Goal: Transaction & Acquisition: Subscribe to service/newsletter

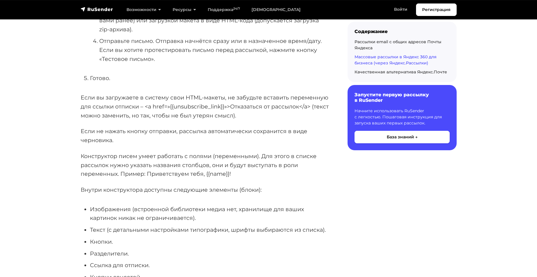
scroll to position [1884, 0]
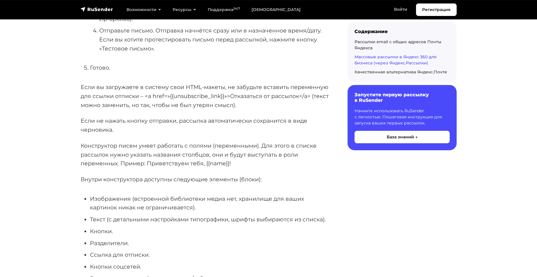
click at [212, 116] on p "Если не нажать кнопку отправки, рассылка автоматически сохранится в виде чернов…" at bounding box center [205, 125] width 248 height 18
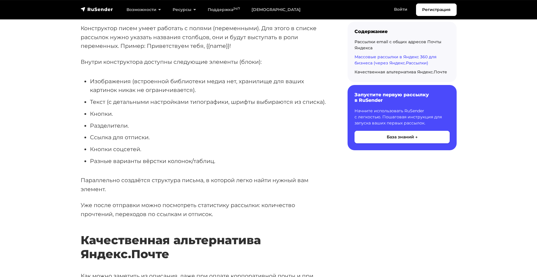
scroll to position [2000, 0]
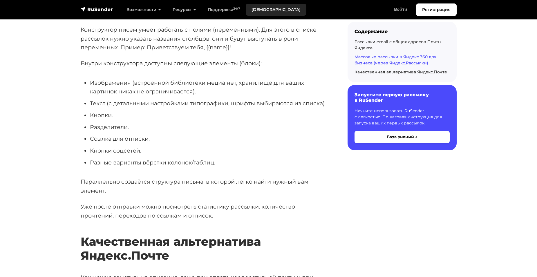
click at [264, 10] on link "[DEMOGRAPHIC_DATA]" at bounding box center [276, 10] width 61 height 12
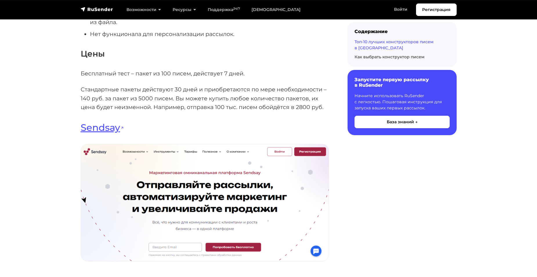
scroll to position [2261, 0]
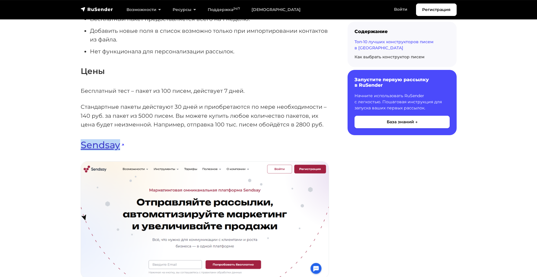
drag, startPoint x: 82, startPoint y: 129, endPoint x: 118, endPoint y: 129, distance: 35.9
copy link "Sendsay"
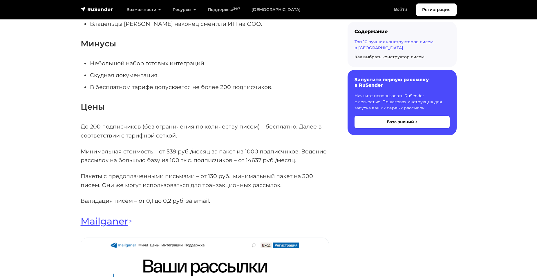
scroll to position [4175, 0]
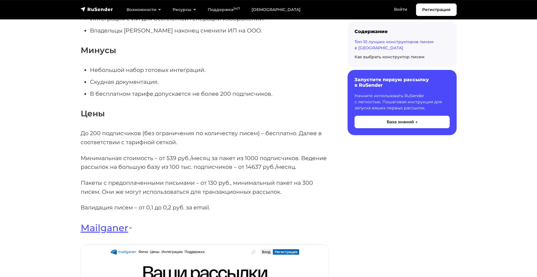
scroll to position [4175, 0]
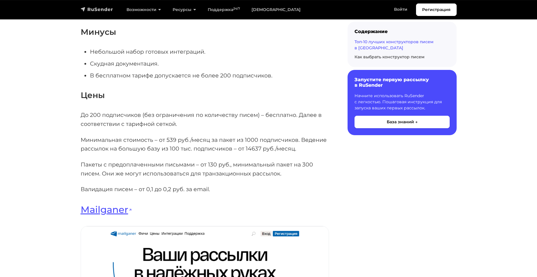
click at [106, 9] on img "navbar" at bounding box center [97, 9] width 32 height 6
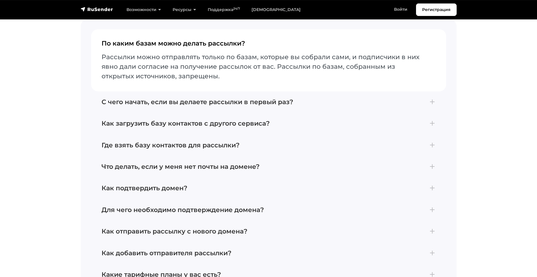
scroll to position [2464, 0]
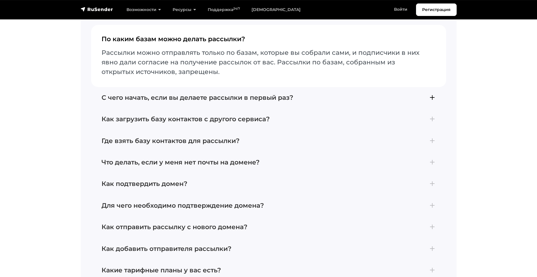
click at [301, 94] on h4 "С чего начать, если вы делаете рассылки в первый раз?" at bounding box center [268, 98] width 334 height 8
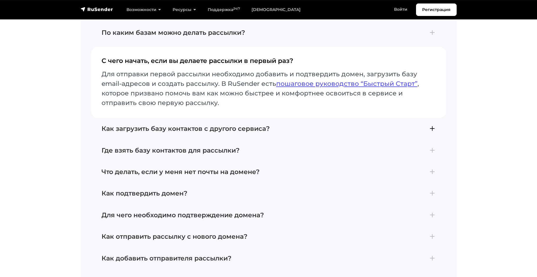
click at [270, 125] on h4 "Как загрузить базу контактов с другого сервиса?" at bounding box center [268, 129] width 334 height 8
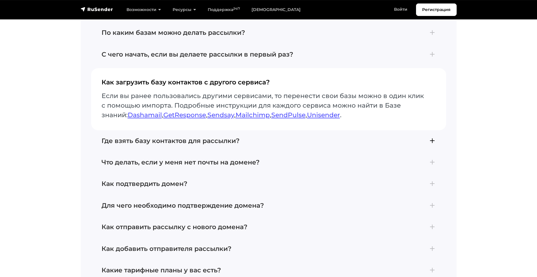
click at [249, 130] on button "Где взять базу контактов для рассылки? Отправлять почту можно тем, кто подтверд…" at bounding box center [268, 140] width 355 height 21
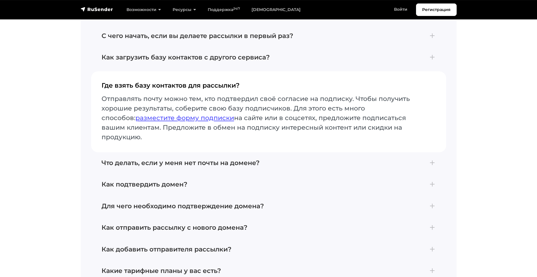
scroll to position [2493, 0]
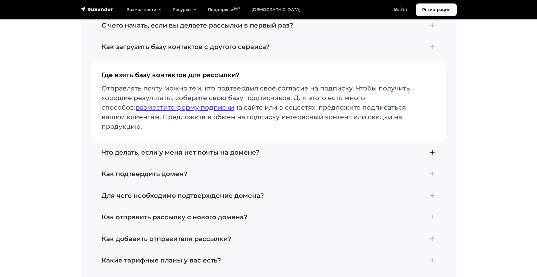
click at [265, 149] on h4 "Что делать, если у меня нет почты на домене?" at bounding box center [268, 153] width 334 height 8
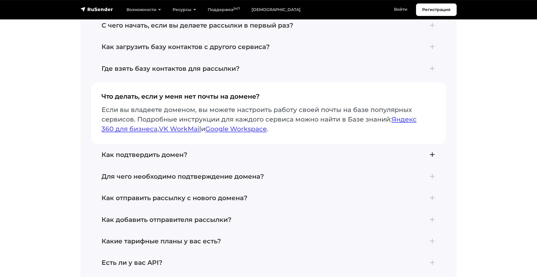
click at [205, 144] on button "Как подтвердить домен? Для подтверждения домена добавьте его в разделе Отправит…" at bounding box center [268, 154] width 355 height 21
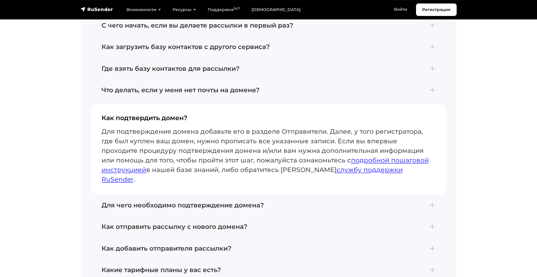
click at [169, 114] on h4 "Как подтвердить домен?" at bounding box center [268, 120] width 334 height 12
click at [219, 201] on h4 "Для чего необходимо подтверждение домена?" at bounding box center [268, 205] width 334 height 8
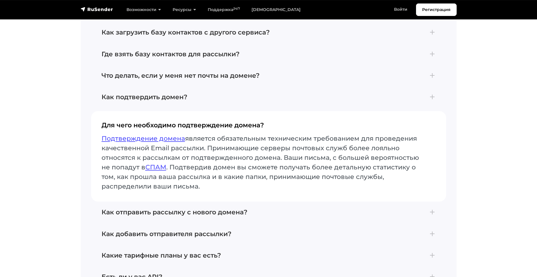
scroll to position [2522, 0]
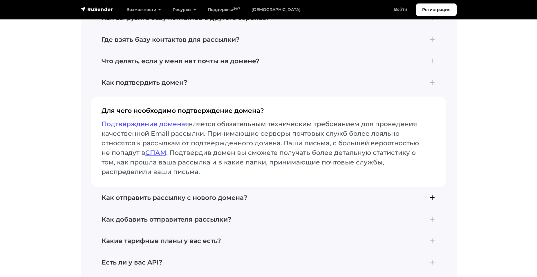
click at [171, 194] on h4 "Как отправить рассылку с нового домена?" at bounding box center [268, 198] width 334 height 8
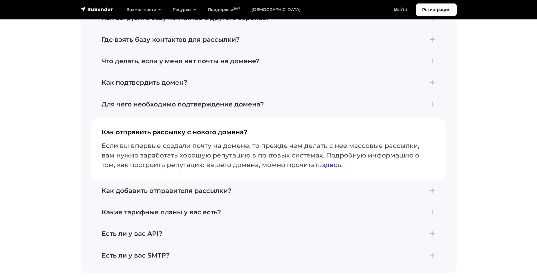
click at [326, 161] on link "здесь" at bounding box center [331, 165] width 19 height 8
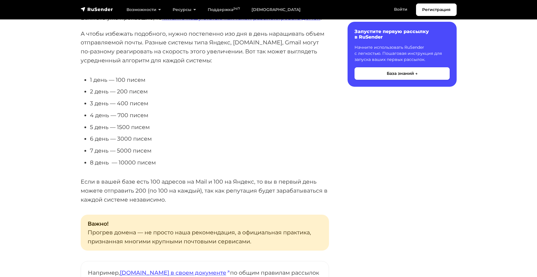
scroll to position [174, 0]
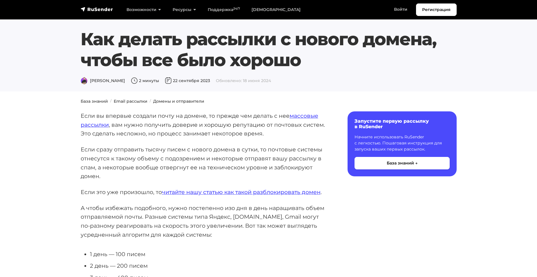
scroll to position [174, 0]
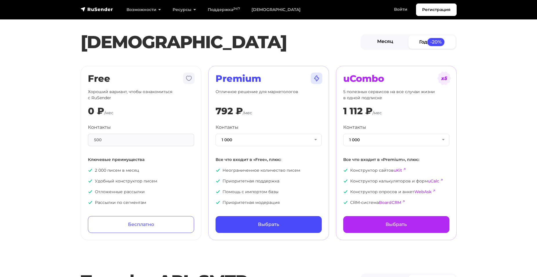
click at [378, 46] on link "Месяц" at bounding box center [385, 41] width 47 height 13
click at [423, 42] on link "Год -20%" at bounding box center [431, 41] width 47 height 13
click at [391, 38] on link "Месяц" at bounding box center [385, 41] width 47 height 13
click at [379, 138] on button "1 000" at bounding box center [396, 140] width 106 height 12
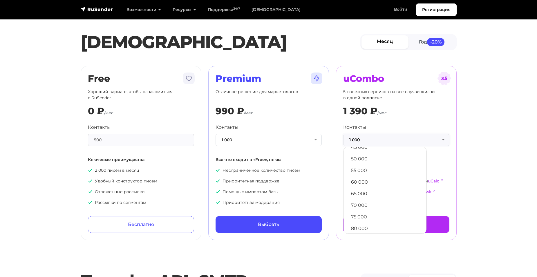
scroll to position [174, 0]
click at [374, 186] on link "65 000" at bounding box center [384, 191] width 77 height 12
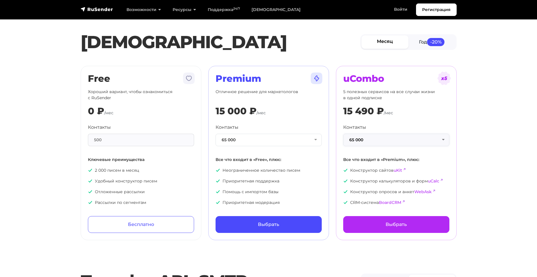
click at [369, 138] on button "65 000" at bounding box center [396, 140] width 106 height 12
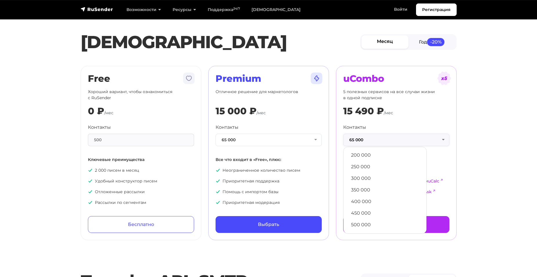
scroll to position [29, 0]
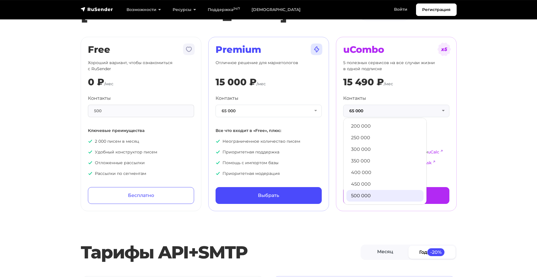
click at [371, 193] on link "500 000" at bounding box center [384, 196] width 77 height 12
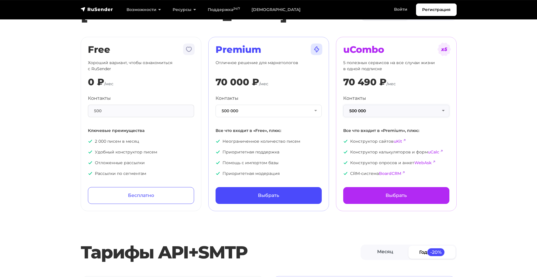
click at [371, 112] on button "500 000" at bounding box center [396, 111] width 106 height 12
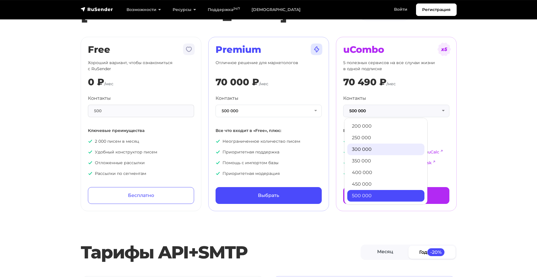
click at [370, 150] on link "300 000" at bounding box center [385, 150] width 77 height 12
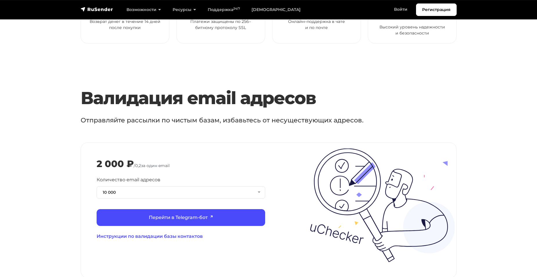
scroll to position [551, 0]
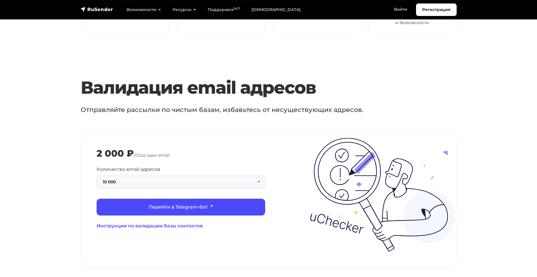
click at [252, 176] on button "10 000" at bounding box center [181, 182] width 168 height 12
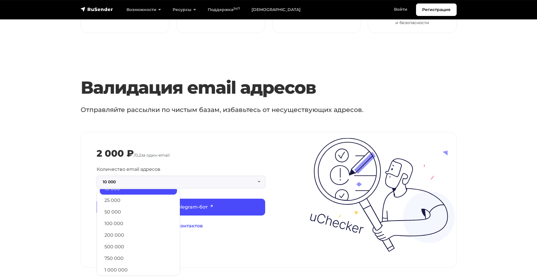
scroll to position [47, 0]
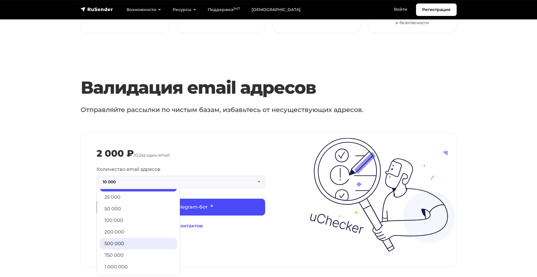
click at [138, 238] on link "500 000" at bounding box center [138, 244] width 77 height 12
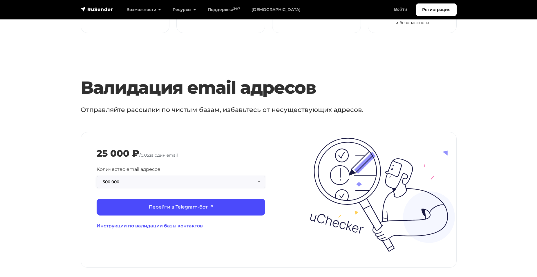
click at [156, 176] on button "500 000" at bounding box center [181, 182] width 168 height 12
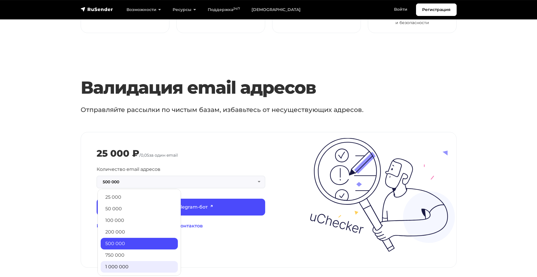
click at [139, 261] on link "1 000 000" at bounding box center [139, 267] width 77 height 12
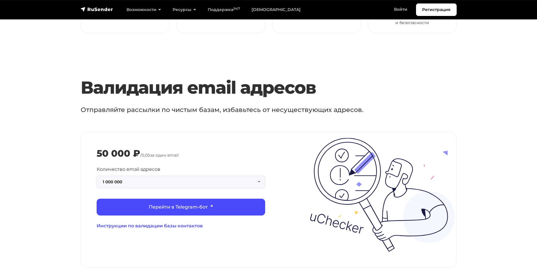
click at [151, 177] on button "1 000 000" at bounding box center [181, 182] width 168 height 12
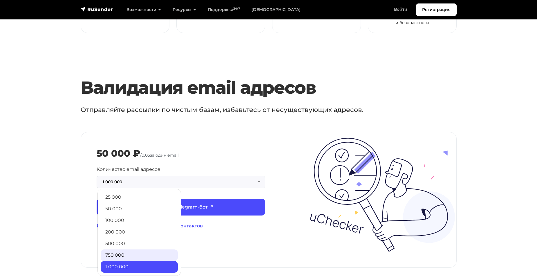
click at [137, 249] on link "750 000" at bounding box center [139, 255] width 77 height 12
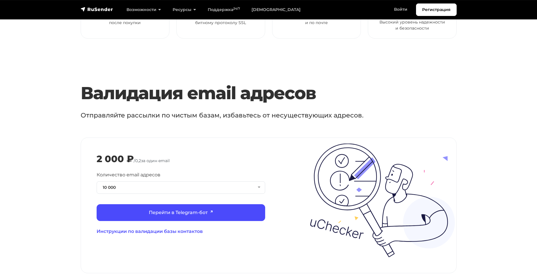
scroll to position [551, 0]
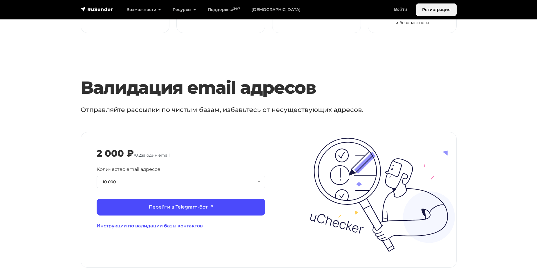
click at [449, 15] on link "Регистрация" at bounding box center [436, 9] width 41 height 12
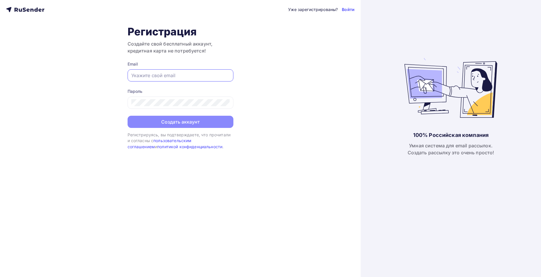
click at [196, 76] on input "text" at bounding box center [180, 75] width 98 height 7
paste input "[EMAIL_ADDRESS][DOMAIN_NAME]"
type input "[EMAIL_ADDRESS][DOMAIN_NAME]"
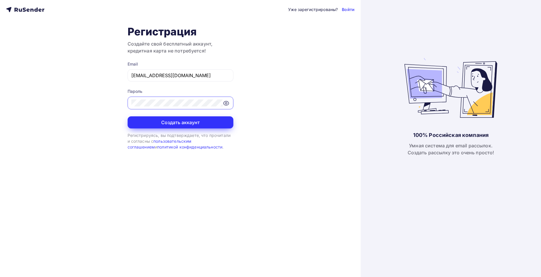
click at [174, 126] on button "Создать аккаунт" at bounding box center [181, 122] width 106 height 12
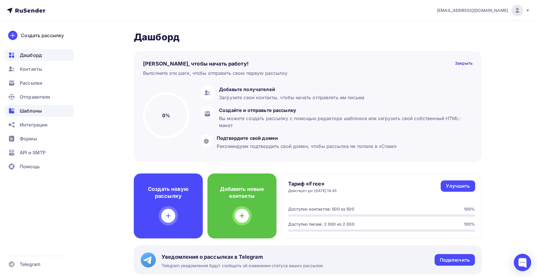
click at [45, 110] on div "Шаблоны" at bounding box center [39, 111] width 69 height 12
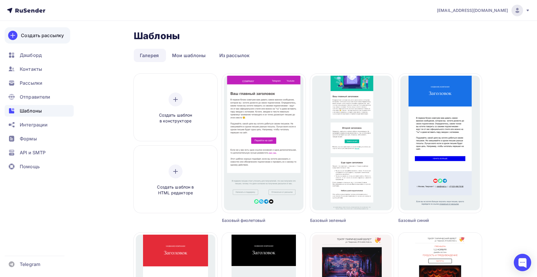
click at [38, 37] on div "Создать рассылку" at bounding box center [42, 35] width 43 height 7
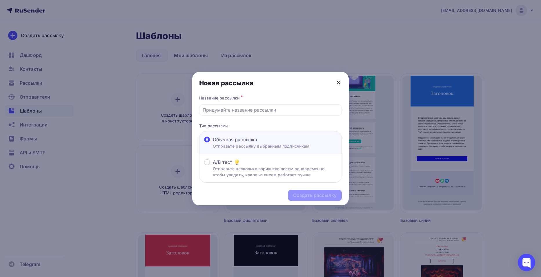
click at [339, 83] on icon at bounding box center [338, 82] width 2 height 2
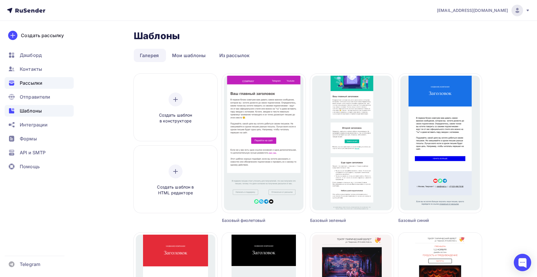
click at [34, 82] on span "Рассылки" at bounding box center [31, 82] width 23 height 7
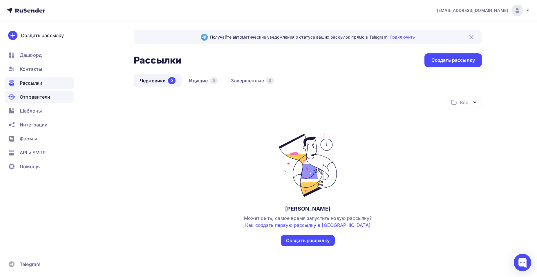
click at [42, 95] on span "Отправители" at bounding box center [35, 96] width 31 height 7
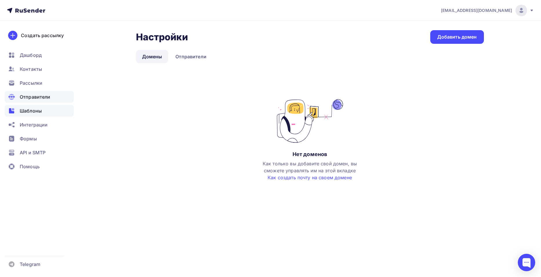
click at [36, 112] on span "Шаблоны" at bounding box center [31, 110] width 22 height 7
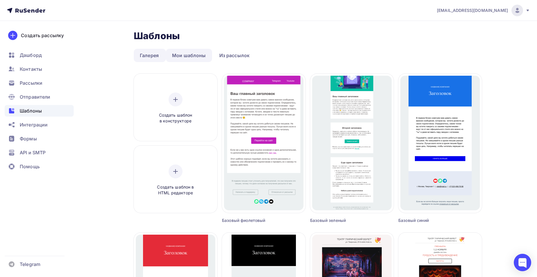
click at [187, 58] on link "Мои шаблоны" at bounding box center [189, 55] width 46 height 13
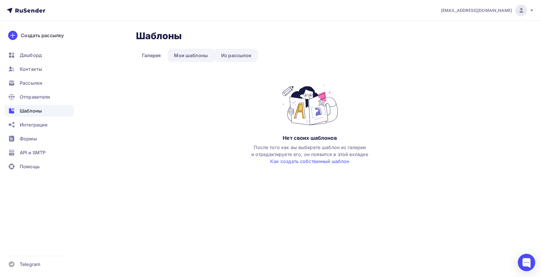
click at [228, 58] on link "Из рассылок" at bounding box center [236, 55] width 43 height 13
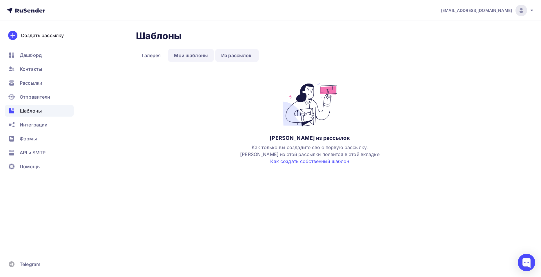
click at [196, 55] on link "Мои шаблоны" at bounding box center [191, 55] width 46 height 13
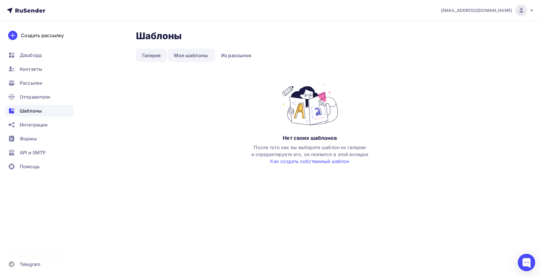
click at [145, 55] on link "Галерея" at bounding box center [151, 55] width 31 height 13
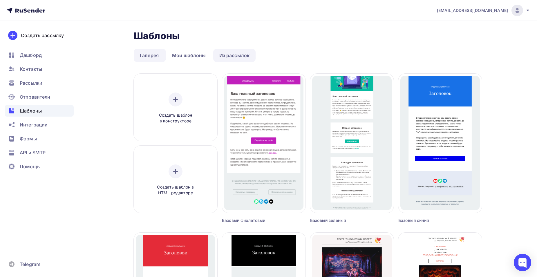
click at [239, 54] on link "Из рассылок" at bounding box center [234, 55] width 43 height 13
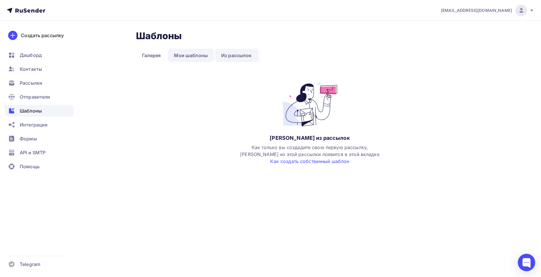
click at [200, 53] on link "Мои шаблоны" at bounding box center [191, 55] width 46 height 13
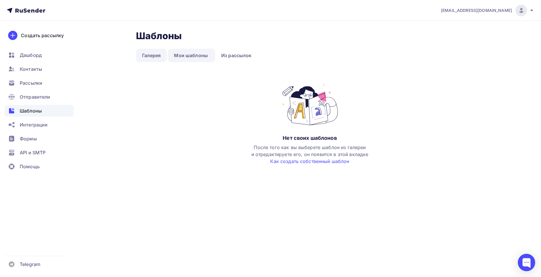
click at [159, 53] on link "Галерея" at bounding box center [151, 55] width 31 height 13
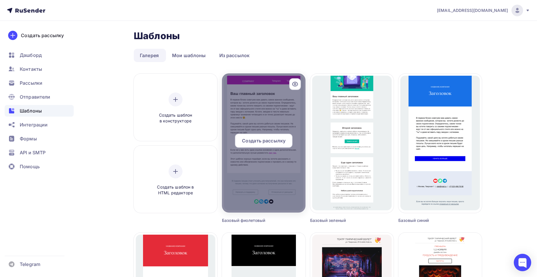
click at [263, 102] on div at bounding box center [263, 142] width 83 height 139
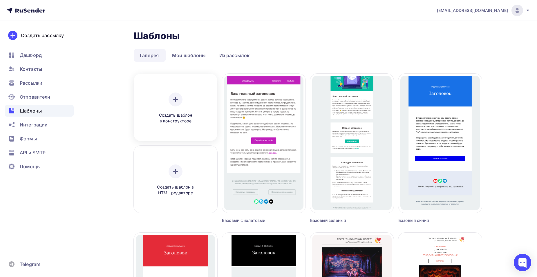
click at [175, 102] on icon at bounding box center [175, 99] width 7 height 7
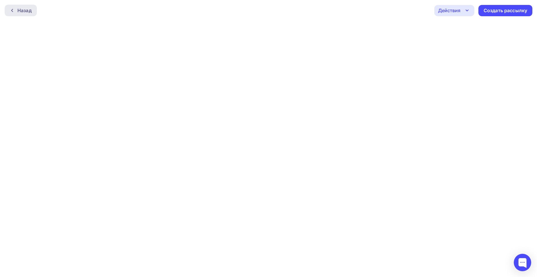
click at [11, 11] on icon at bounding box center [12, 10] width 5 height 5
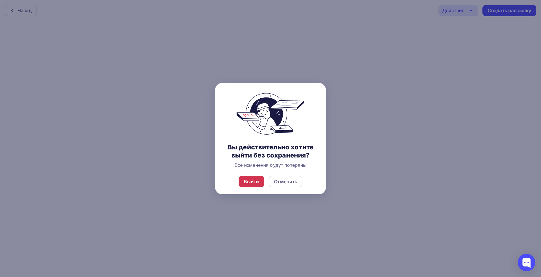
click at [253, 179] on div "Выйти" at bounding box center [251, 181] width 15 height 7
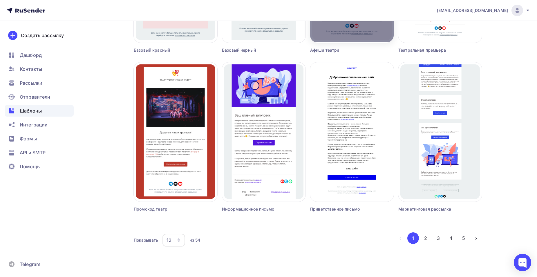
scroll to position [329, 0]
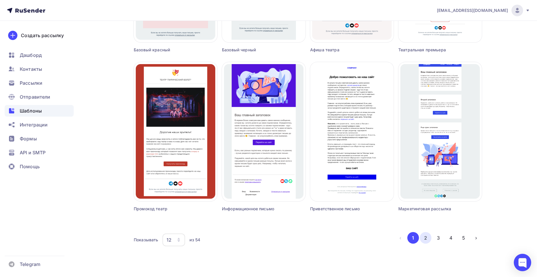
click at [428, 237] on button "2" at bounding box center [426, 238] width 12 height 12
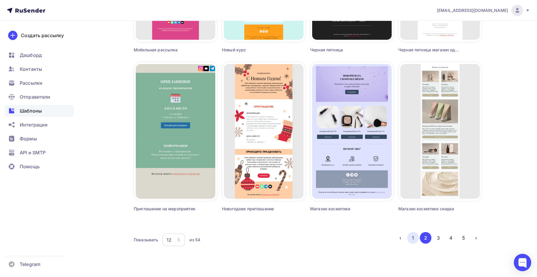
click at [417, 237] on button "1" at bounding box center [413, 238] width 12 height 12
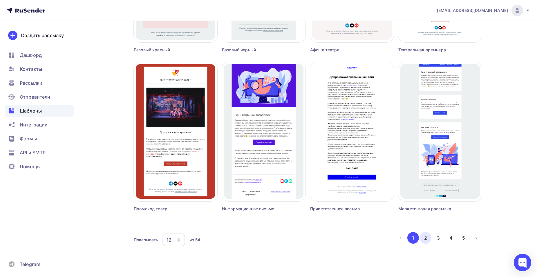
click at [424, 238] on button "2" at bounding box center [426, 238] width 12 height 12
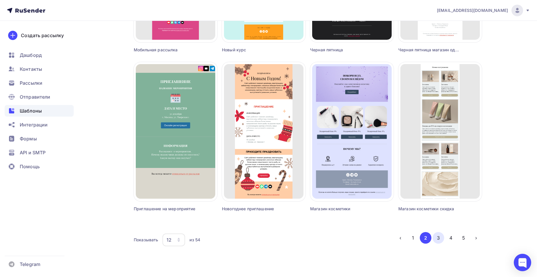
click at [437, 234] on button "3" at bounding box center [438, 238] width 12 height 12
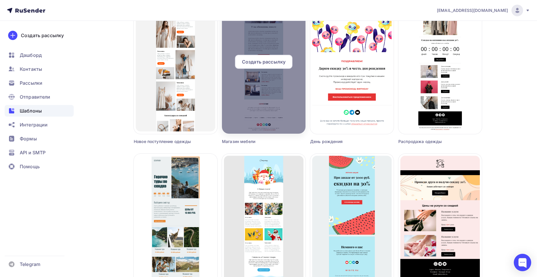
scroll to position [300, 0]
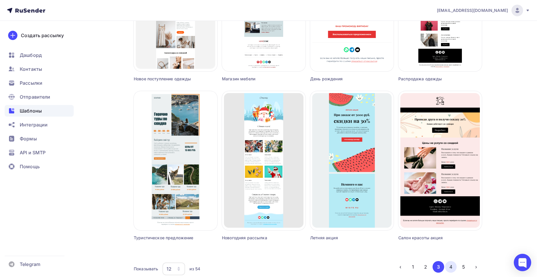
click at [448, 268] on button "4" at bounding box center [451, 267] width 12 height 12
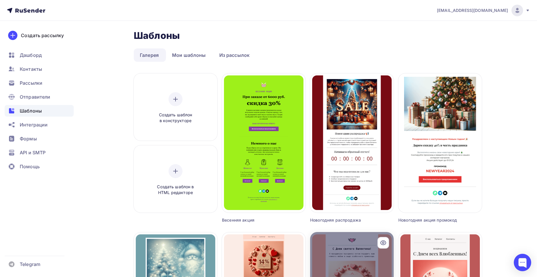
scroll to position [0, 0]
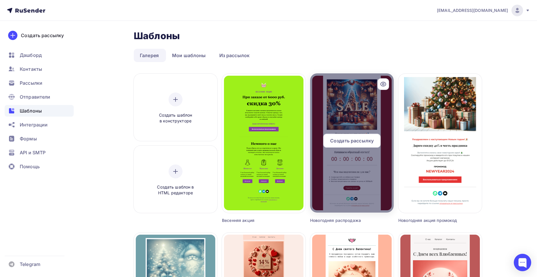
click at [352, 125] on div at bounding box center [351, 142] width 83 height 139
click at [349, 139] on span "Создать рассылку" at bounding box center [351, 140] width 43 height 7
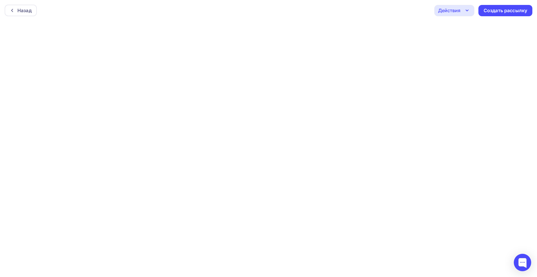
click at [467, 11] on icon "button" at bounding box center [466, 10] width 7 height 7
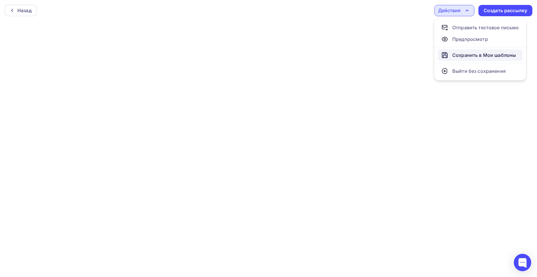
click at [469, 53] on div "Сохранить в Мои шаблоны" at bounding box center [483, 55] width 63 height 7
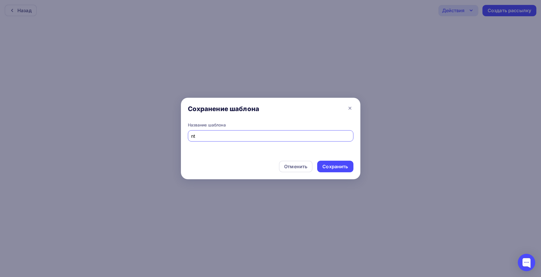
type input "n"
type input "тест"
click at [353, 166] on div "Сохранить" at bounding box center [335, 167] width 36 height 12
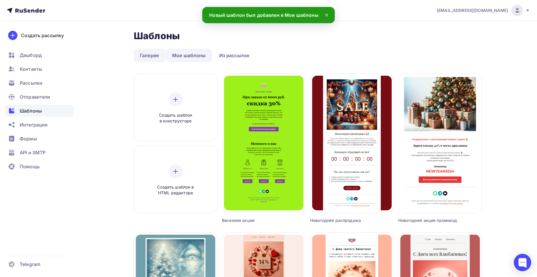
click at [206, 57] on link "Мои шаблоны" at bounding box center [189, 55] width 46 height 13
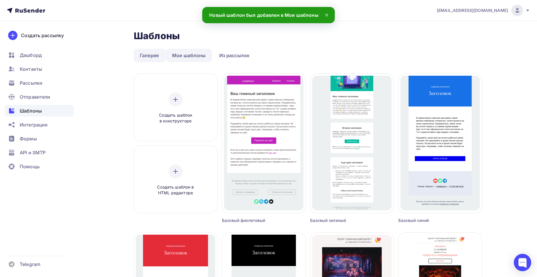
click at [188, 57] on link "Мои шаблоны" at bounding box center [189, 55] width 46 height 13
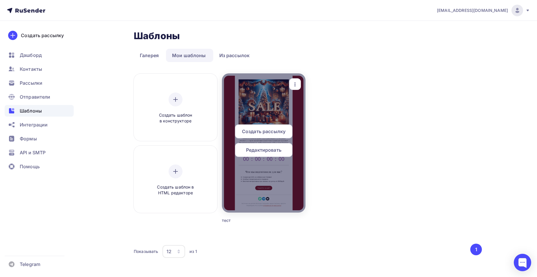
click at [295, 84] on icon "button" at bounding box center [294, 84] width 1 height 4
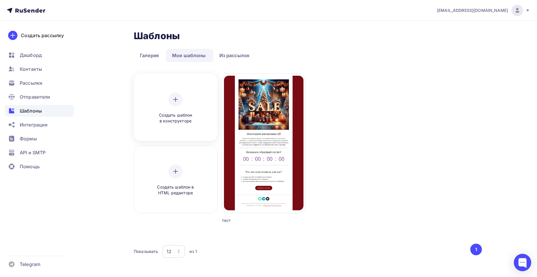
click at [177, 102] on icon at bounding box center [175, 99] width 7 height 7
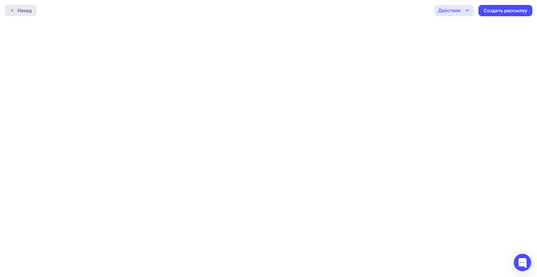
click at [12, 8] on icon at bounding box center [12, 10] width 5 height 5
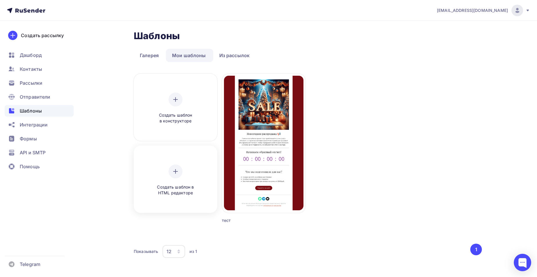
click at [179, 170] on div at bounding box center [175, 171] width 14 height 14
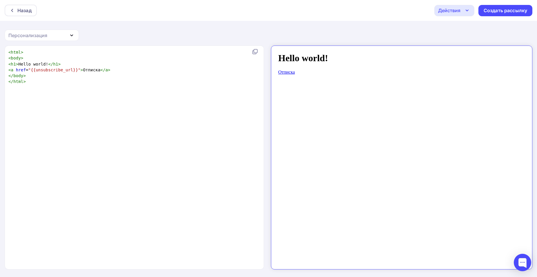
click at [40, 35] on div "Персонализация" at bounding box center [27, 35] width 39 height 7
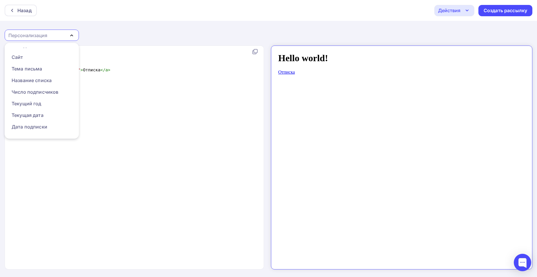
scroll to position [64, 0]
click at [46, 81] on div "Число подписчиков" at bounding box center [35, 81] width 47 height 7
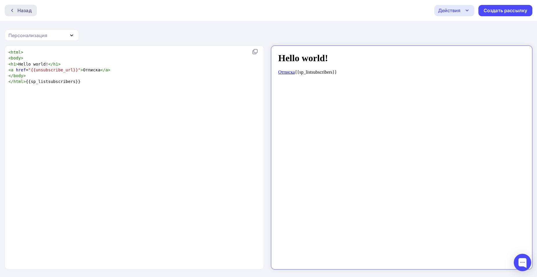
click at [13, 8] on icon at bounding box center [12, 10] width 5 height 5
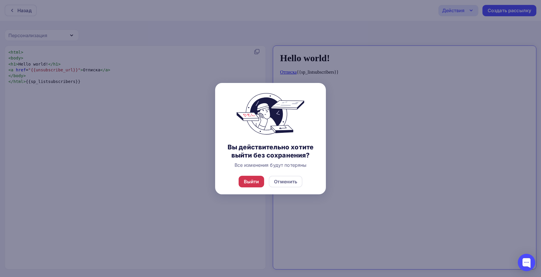
click at [256, 179] on div "Выйти" at bounding box center [251, 181] width 15 height 7
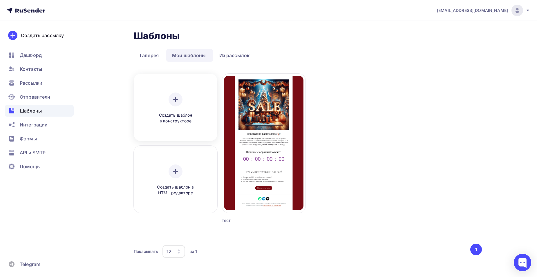
click at [179, 110] on div "Создать шаблон в конструкторе" at bounding box center [175, 108] width 55 height 32
